Goal: Information Seeking & Learning: Learn about a topic

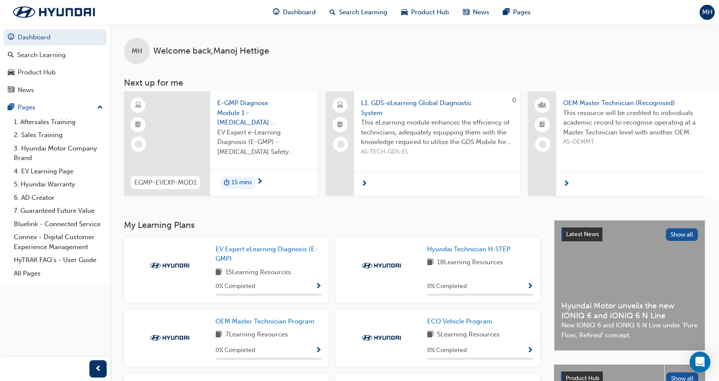
click at [451, 265] on span "18 Learning Resources" at bounding box center [470, 262] width 66 height 11
click at [454, 253] on span "Hyundai Technician H-STEP" at bounding box center [468, 249] width 83 height 8
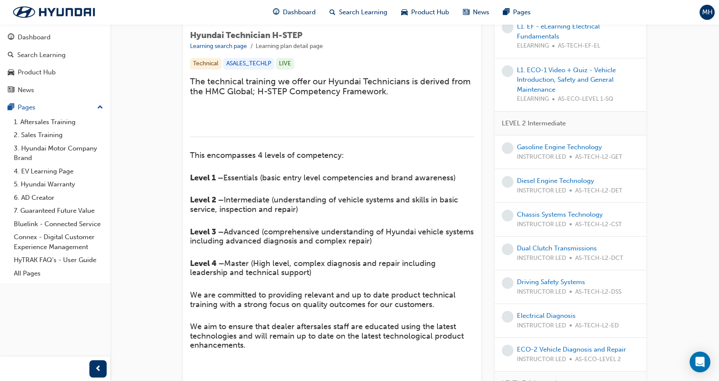
scroll to position [86, 0]
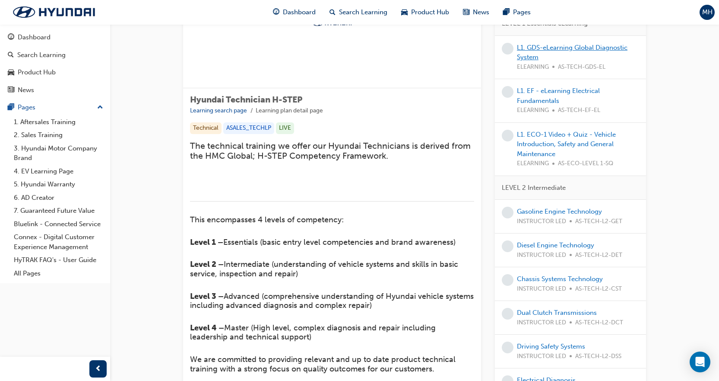
click at [566, 46] on link "L1. GDS-eLearning Global Diagnostic System" at bounding box center [572, 53] width 111 height 18
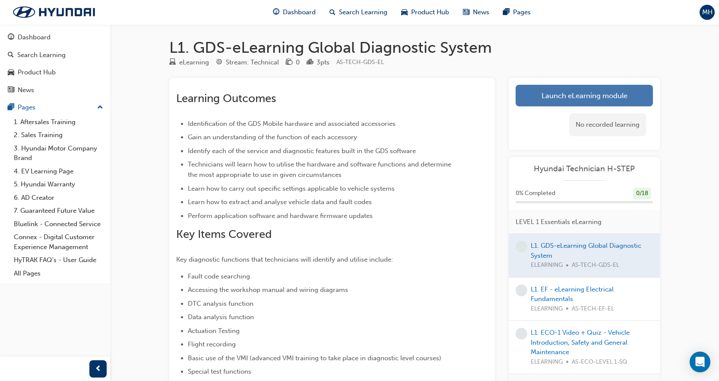
click at [549, 96] on link "Launch eLearning module" at bounding box center [584, 96] width 137 height 22
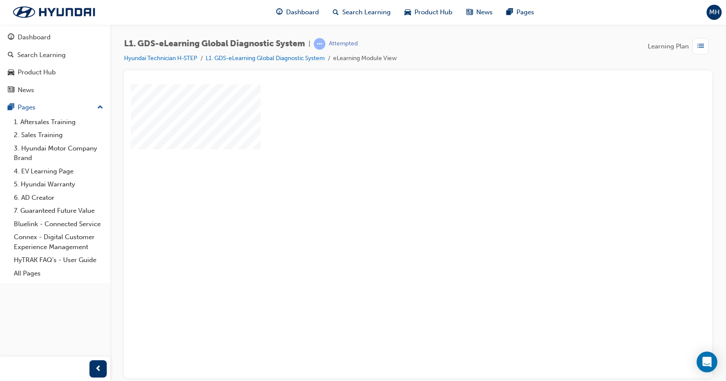
click at [393, 206] on div "play" at bounding box center [393, 206] width 0 height 0
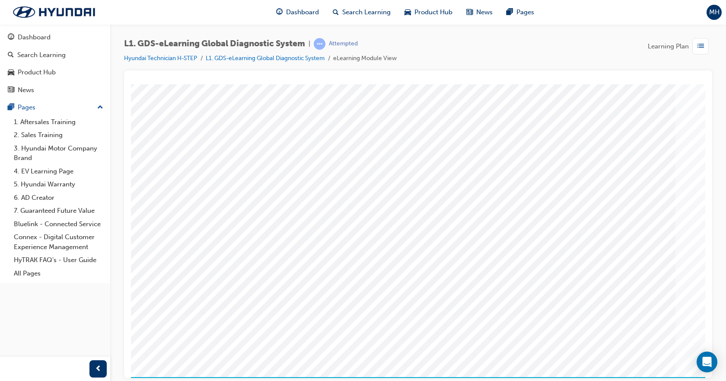
scroll to position [37, 0]
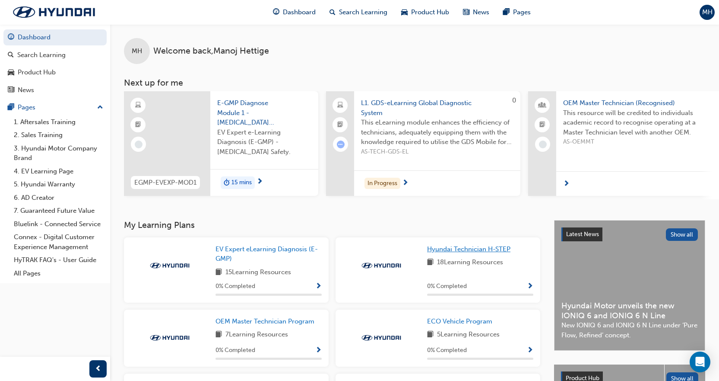
click at [466, 251] on span "Hyundai Technician H-STEP" at bounding box center [468, 249] width 83 height 8
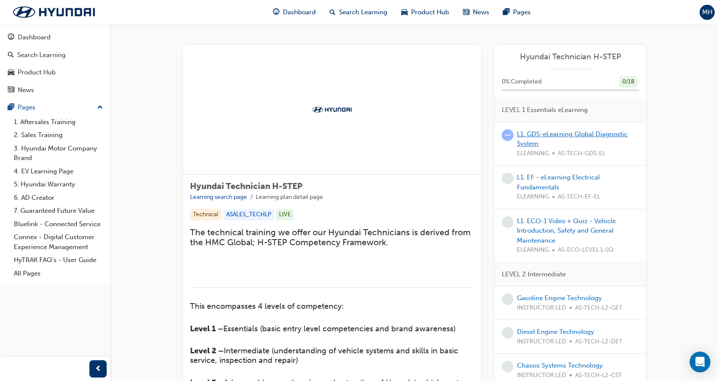
click at [604, 133] on link "L1. GDS-eLearning Global Diagnostic System" at bounding box center [572, 139] width 111 height 18
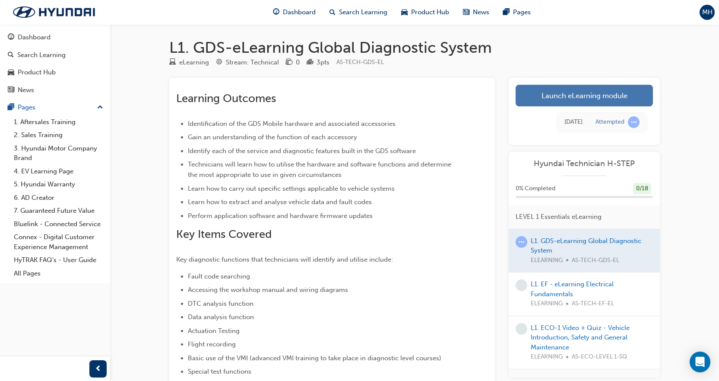
click at [572, 94] on link "Launch eLearning module" at bounding box center [584, 96] width 137 height 22
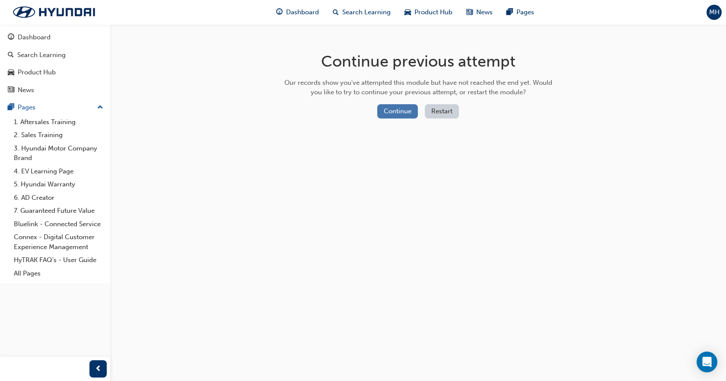
click at [393, 112] on button "Continue" at bounding box center [397, 111] width 41 height 14
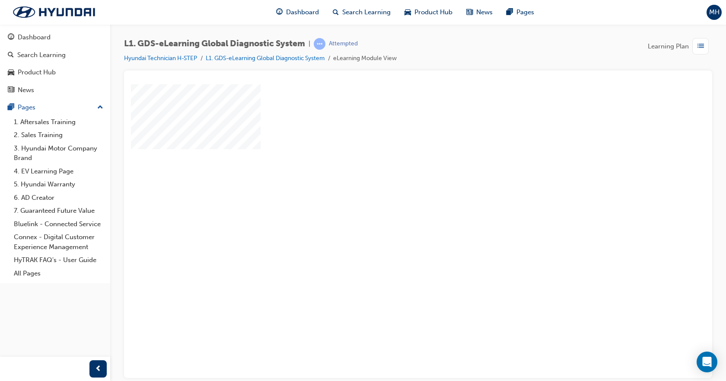
click at [393, 206] on div "play" at bounding box center [393, 206] width 0 height 0
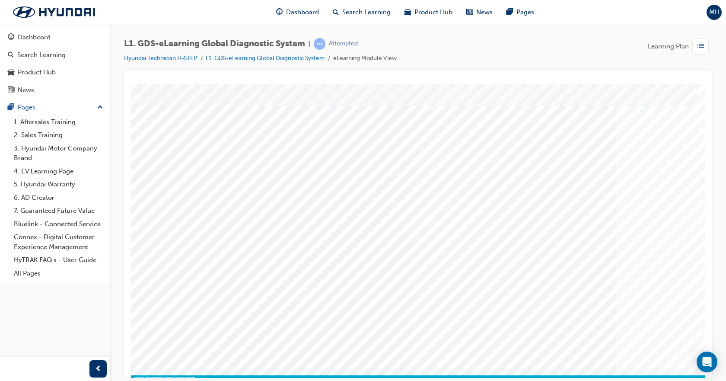
scroll to position [37, 0]
